Goal: Task Accomplishment & Management: Complete application form

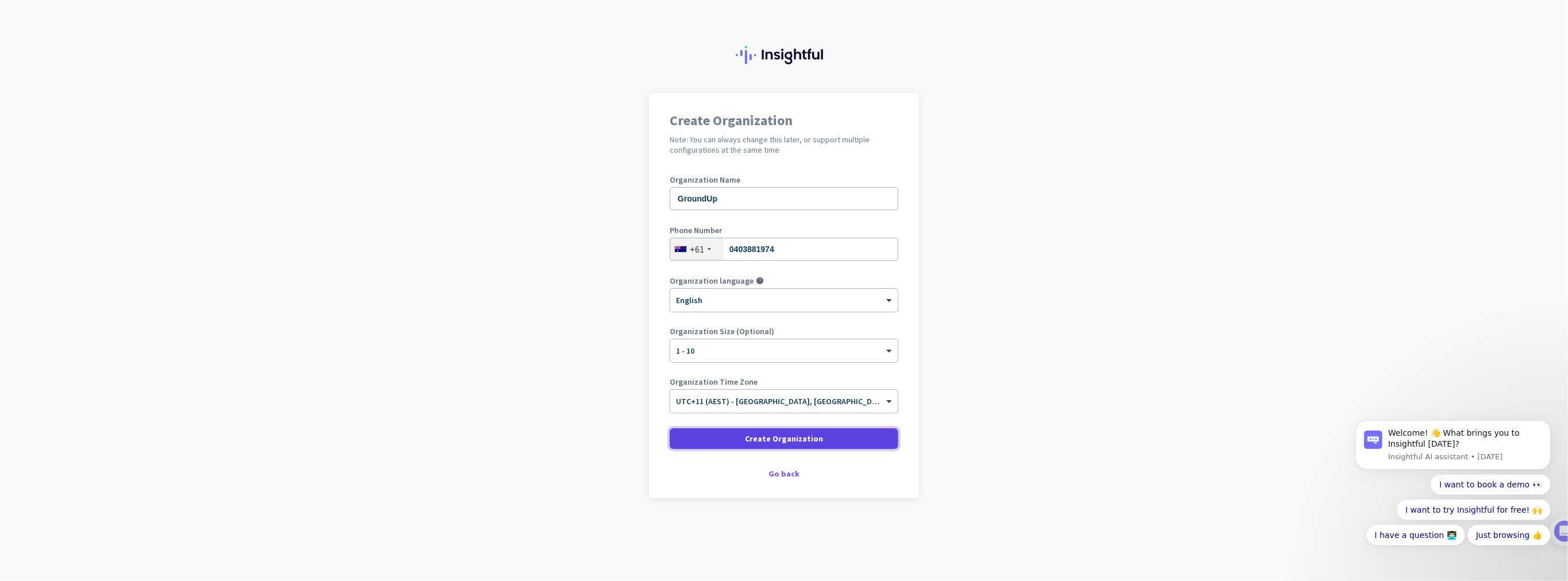
click at [784, 441] on span "Create Organization" at bounding box center [784, 438] width 78 height 12
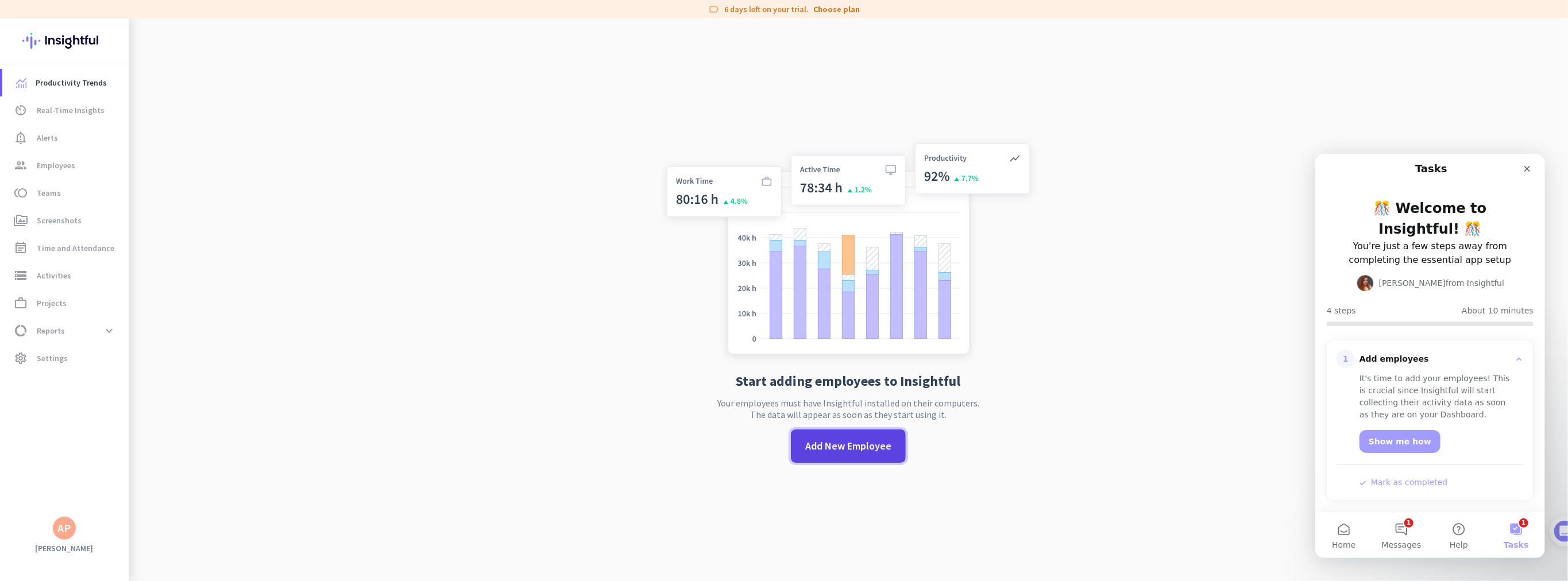
click at [840, 448] on span "Add New Employee" at bounding box center [848, 446] width 86 height 15
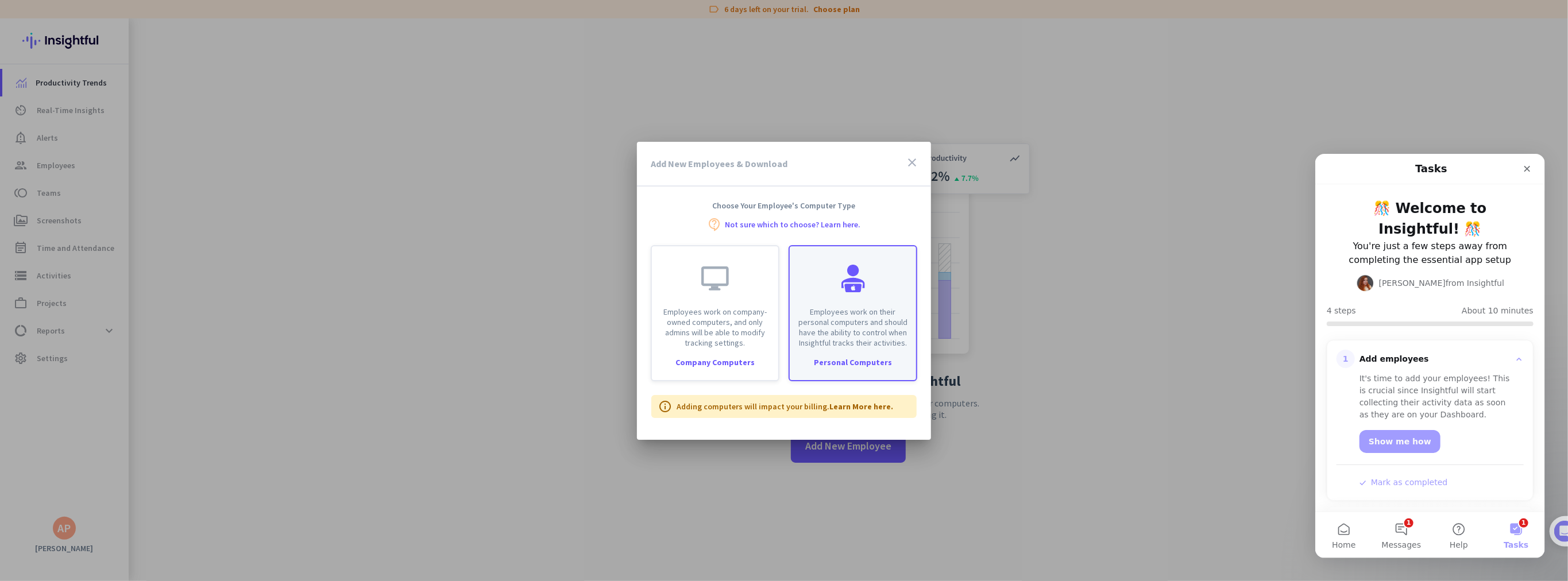
click at [845, 322] on p "Employees work on their personal computers and should have the ability to contr…" at bounding box center [853, 328] width 113 height 42
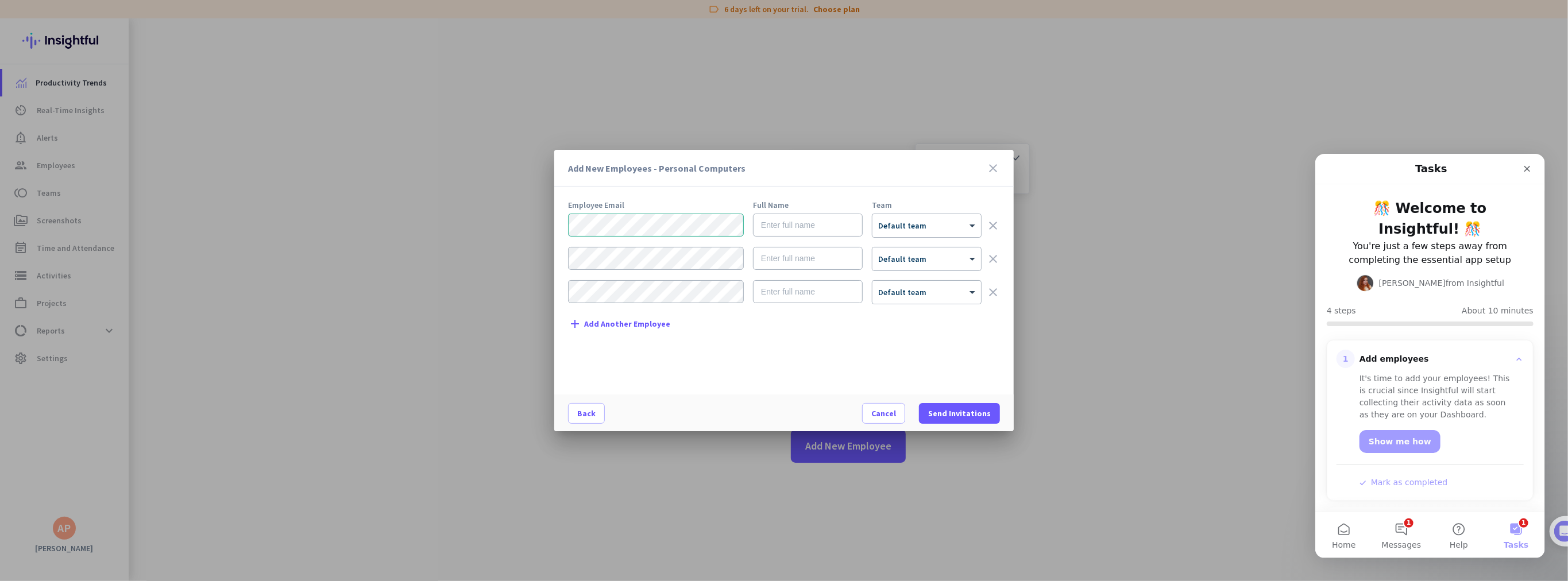
click at [782, 239] on form "× Default team clear × Default team clear × Default team clear" at bounding box center [784, 263] width 432 height 100
click at [781, 231] on input "text" at bounding box center [807, 224] width 110 height 23
type input "Adam Payne"
click at [932, 217] on div at bounding box center [927, 222] width 109 height 10
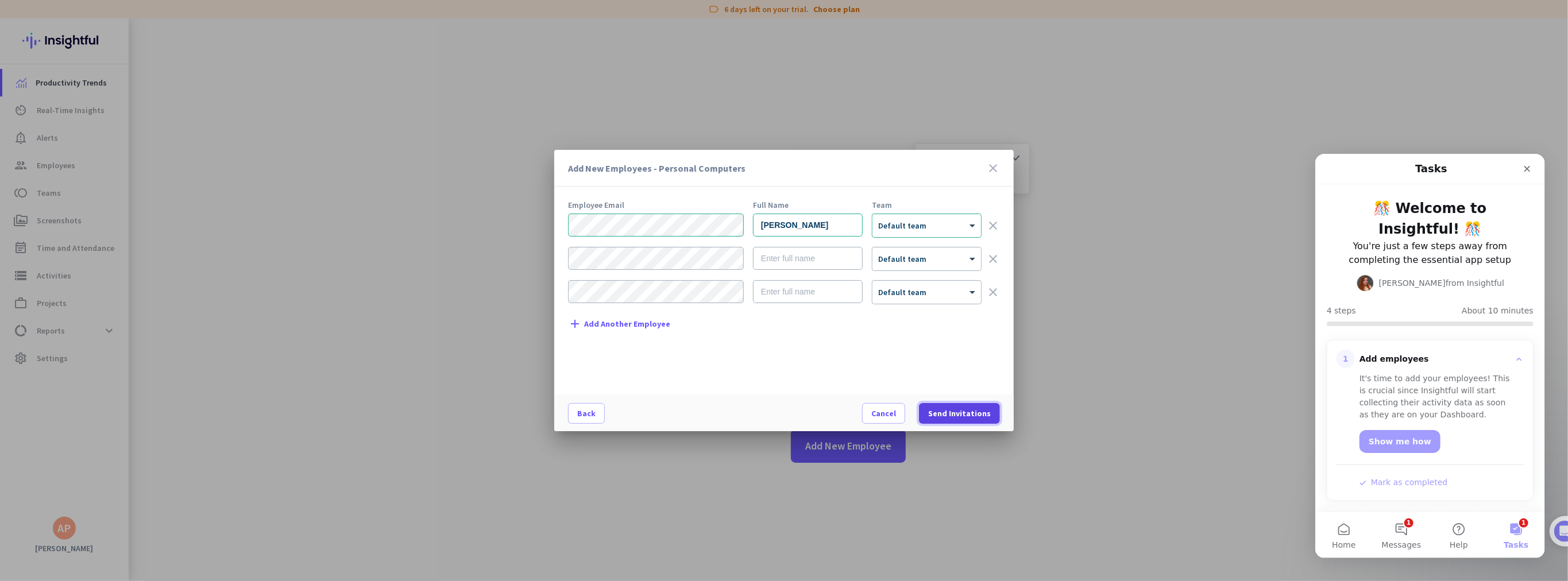
click at [962, 413] on span "Send Invitations" at bounding box center [959, 413] width 63 height 12
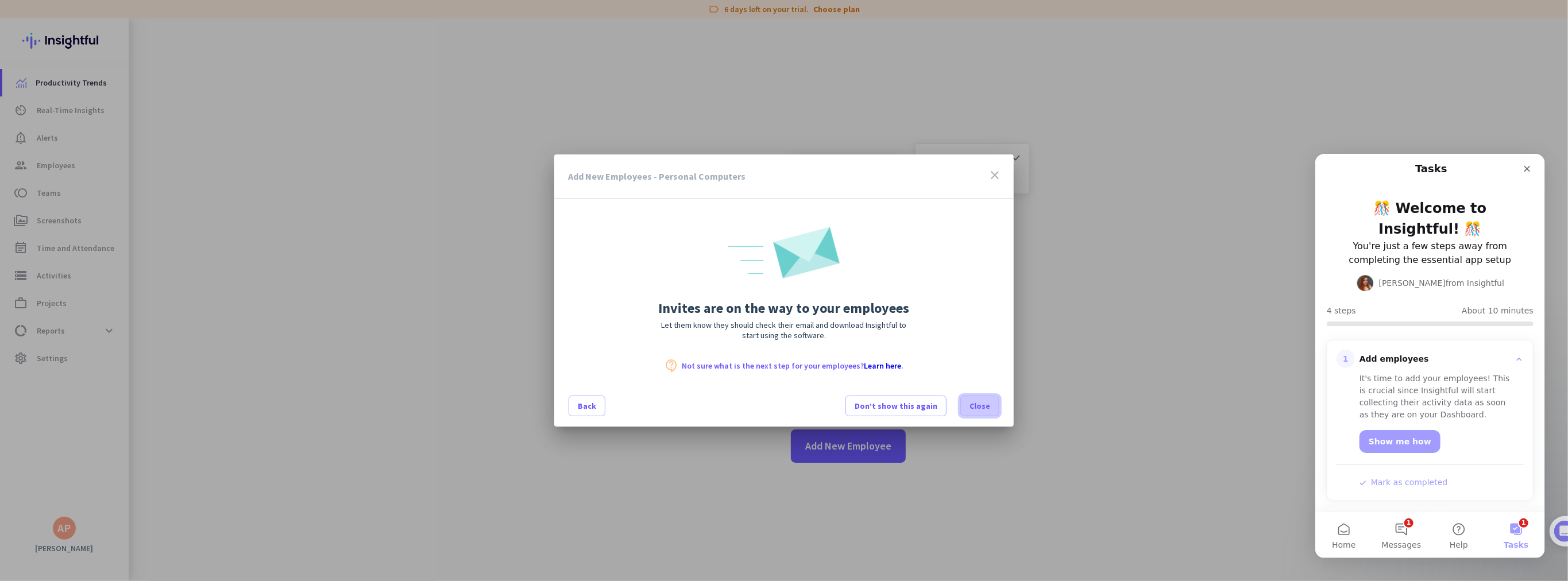
click at [983, 402] on span "Close" at bounding box center [980, 406] width 21 height 12
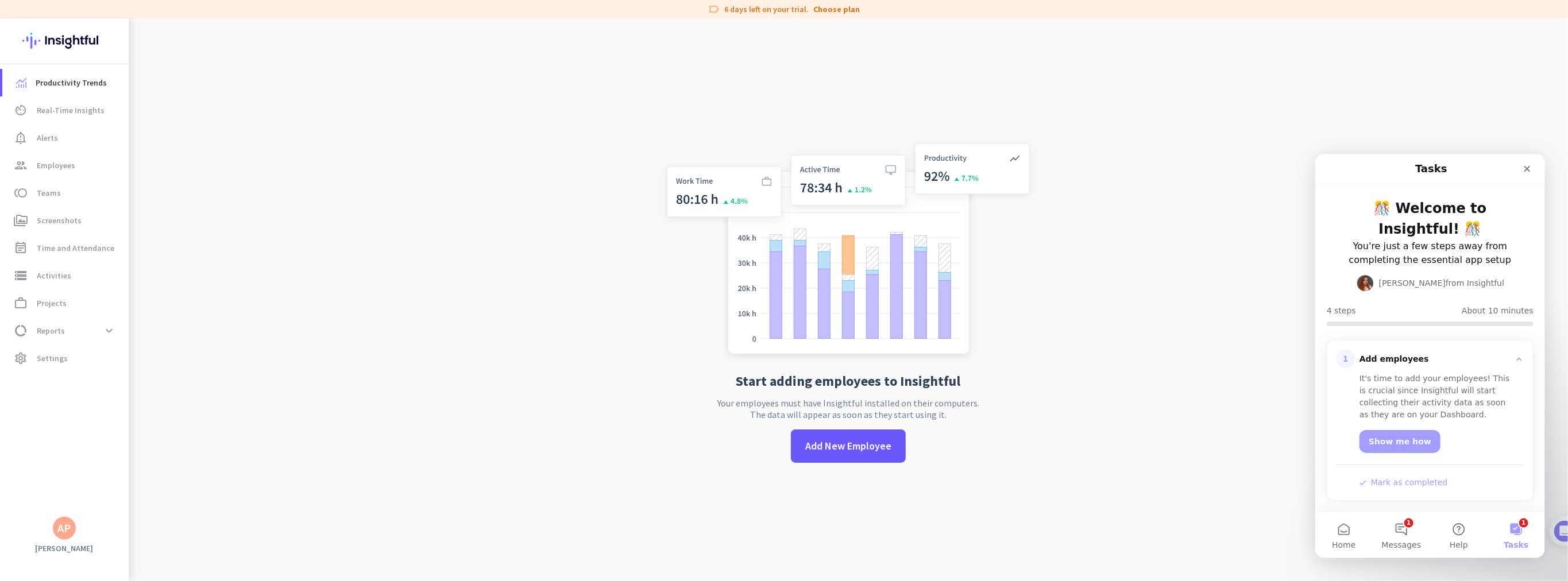
click at [1189, 303] on app-no-employees "Start adding employees to Insightful Your employees must have Insightful instal…" at bounding box center [848, 309] width 1439 height 581
drag, startPoint x: 48, startPoint y: 170, endPoint x: 176, endPoint y: 204, distance: 132.4
click at [48, 170] on span "Employees" at bounding box center [55, 165] width 38 height 14
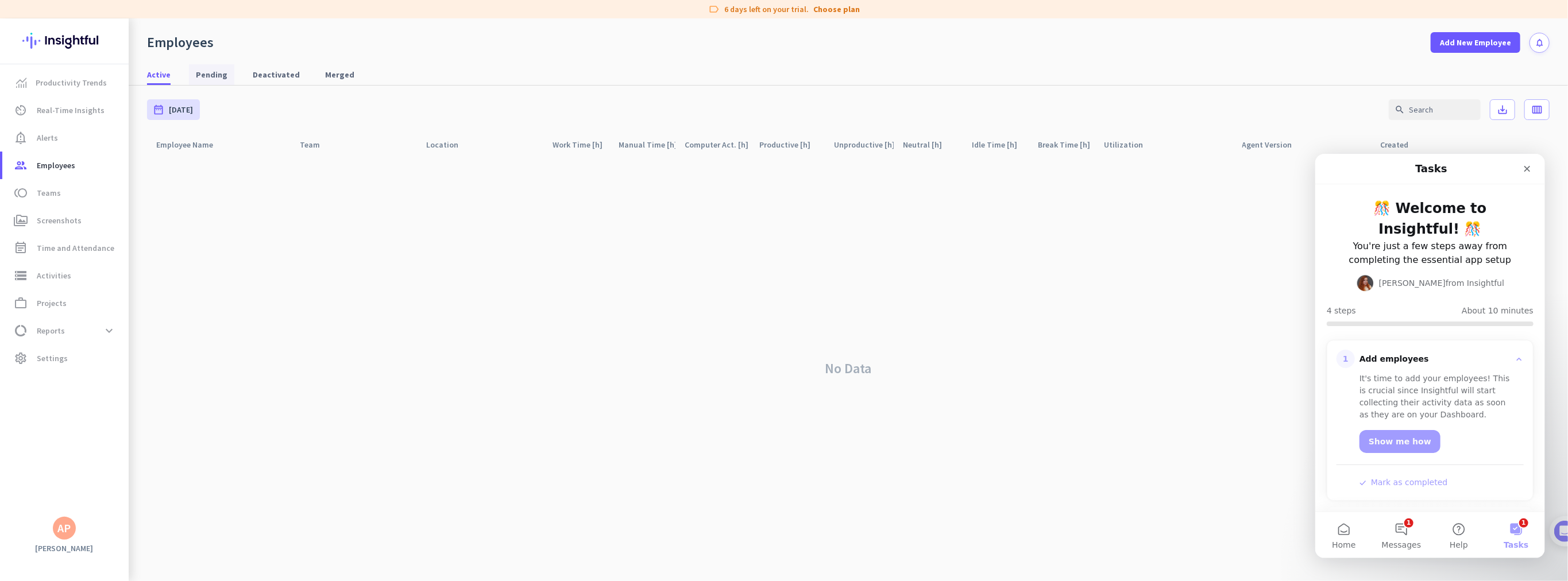
click at [196, 71] on span "Pending" at bounding box center [212, 74] width 32 height 12
click at [1526, 170] on icon "Close" at bounding box center [1526, 168] width 9 height 9
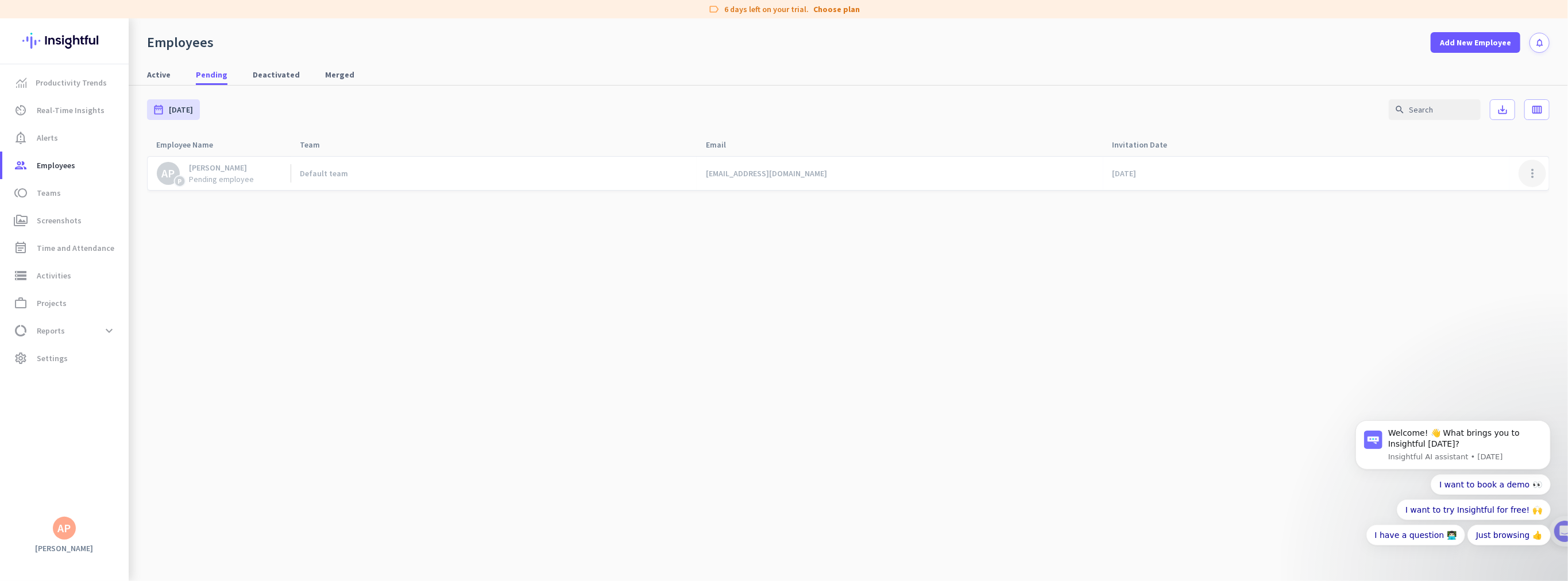
click at [1531, 170] on span at bounding box center [1533, 173] width 27 height 27
click at [839, 369] on div at bounding box center [784, 290] width 1568 height 581
